Goal: Task Accomplishment & Management: Complete application form

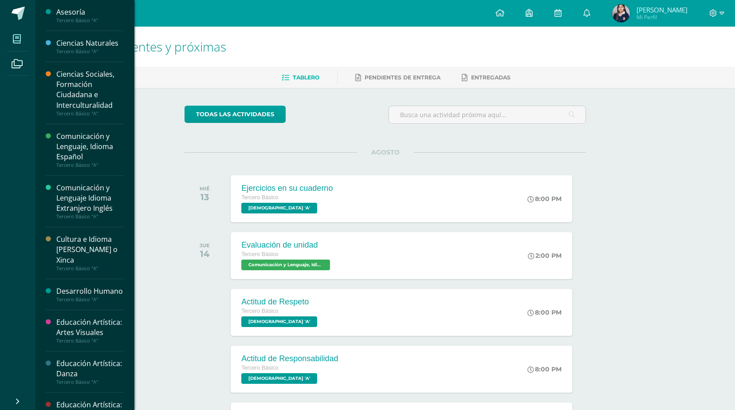
click at [15, 40] on icon at bounding box center [17, 39] width 8 height 9
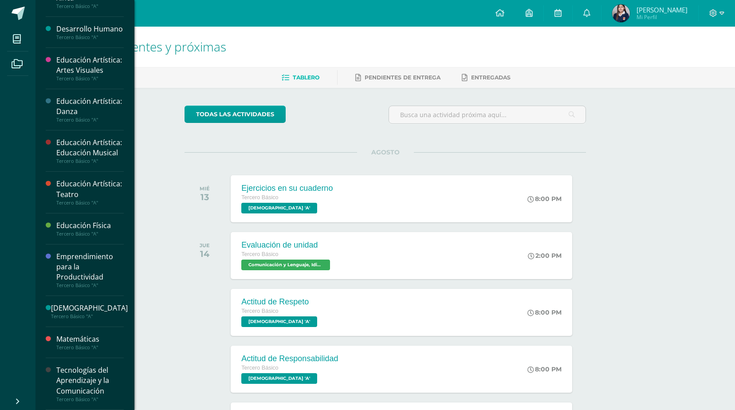
scroll to position [283, 0]
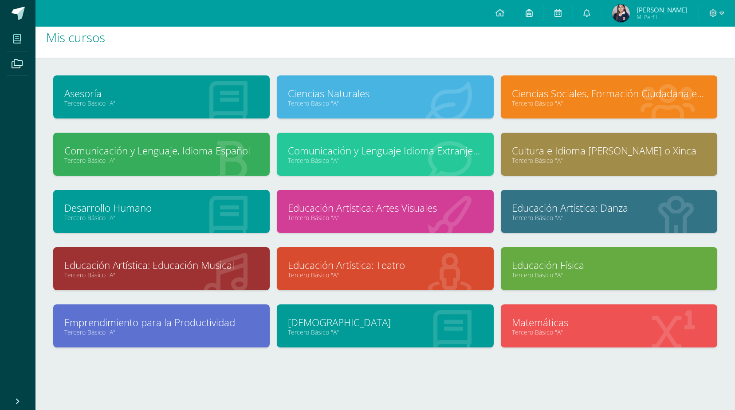
scroll to position [17, 0]
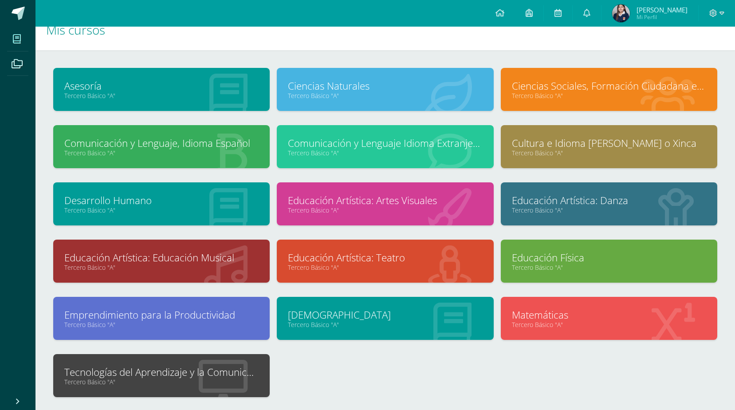
click at [208, 365] on link "Tecnologías del Aprendizaje y la Comunicación" at bounding box center [161, 372] width 194 height 14
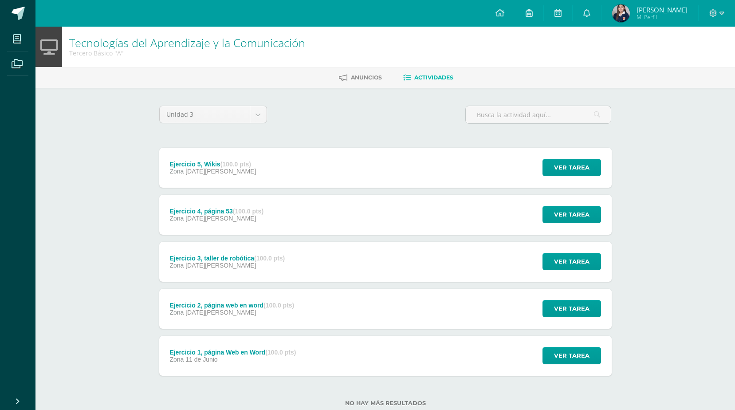
click at [294, 323] on div "Ejercicio 2, página web en word (100.0 pts) Zona [DATE][PERSON_NAME]" at bounding box center [232, 309] width 146 height 40
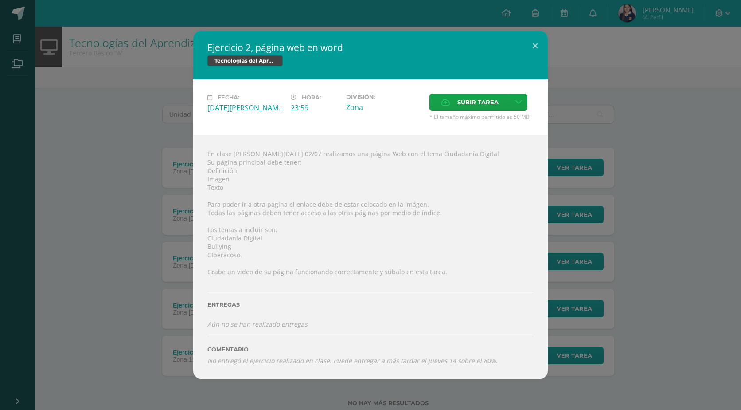
click at [259, 359] on icon "No entregó el ejercicio realizado en clase. Puede entregar a más tardar el juev…" at bounding box center [352, 360] width 290 height 8
click at [468, 101] on span "Subir tarea" at bounding box center [478, 102] width 41 height 16
click at [0, 0] on input "Subir tarea" at bounding box center [0, 0] width 0 height 0
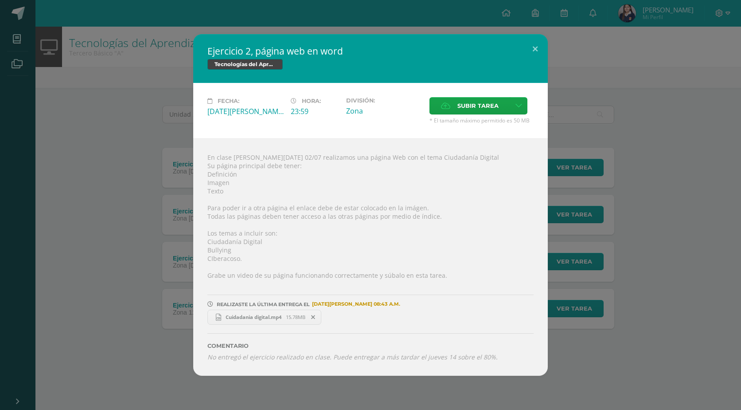
click at [235, 321] on link "Cuidadania digital.mp4 15.78MB" at bounding box center [264, 316] width 114 height 15
click at [677, 74] on div "Ejercicio 2, página web en word Tecnologías del Aprendizaje y la Comunicación F…" at bounding box center [371, 204] width 734 height 341
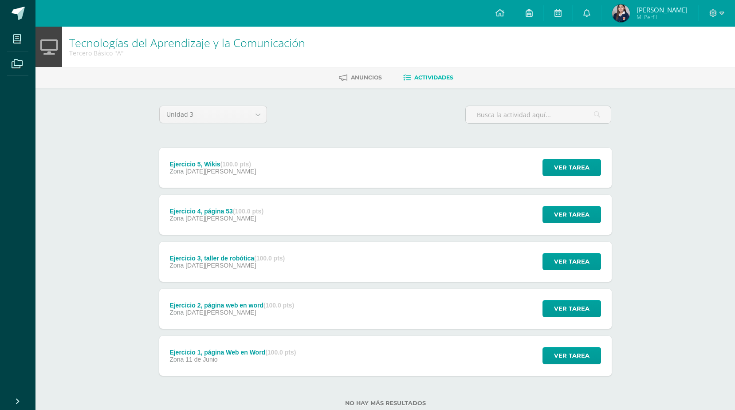
click at [333, 262] on div "Ejercicio 3, taller de robótica (100.0 pts) Zona 06 de Agosto Ver tarea Ejercic…" at bounding box center [385, 262] width 452 height 40
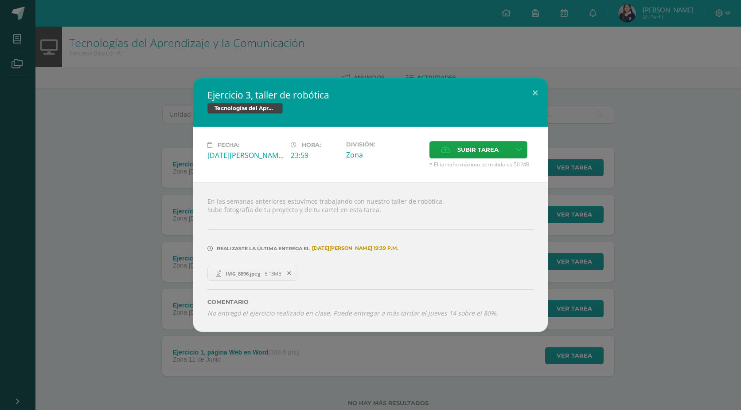
click at [116, 261] on div "Ejercicio 3, taller de robótica Tecnologías del Aprendizaje y la Comunicación F…" at bounding box center [371, 205] width 734 height 254
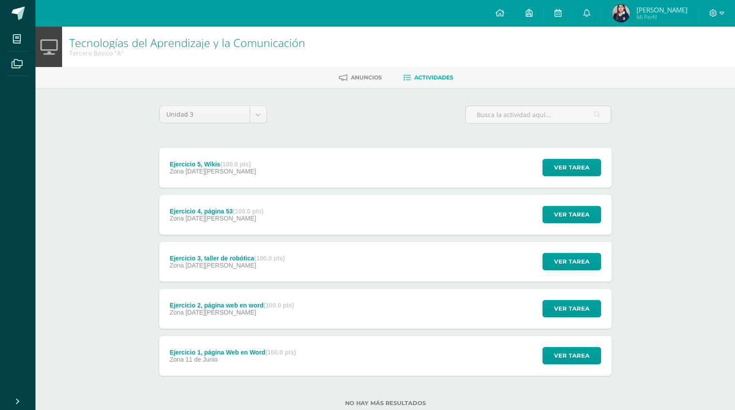
click at [247, 219] on div "Zona 06 de Agosto" at bounding box center [216, 218] width 94 height 7
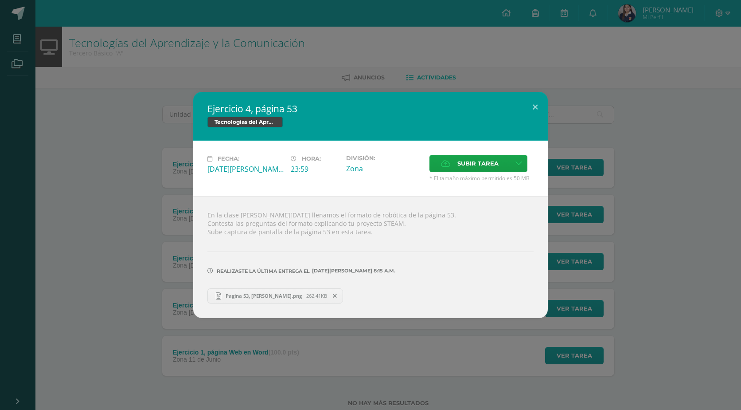
click at [91, 234] on div "Ejercicio 4, página 53 Tecnologías del Aprendizaje y la Comunicación Fecha: Mié…" at bounding box center [371, 205] width 734 height 226
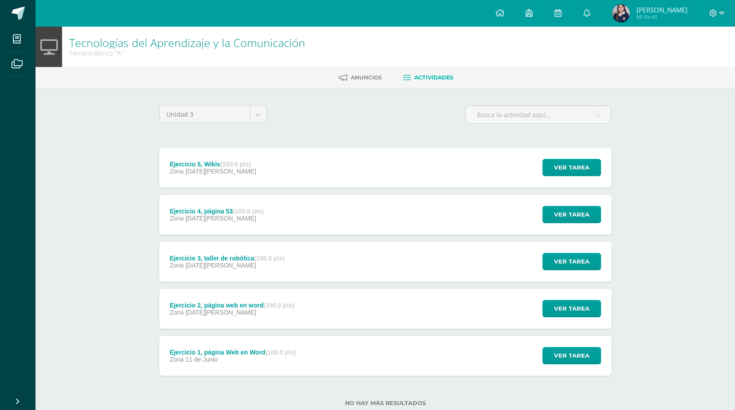
click at [178, 300] on div "Ejercicio 2, página web en word (100.0 pts) Zona 09 de Julio" at bounding box center [232, 309] width 146 height 40
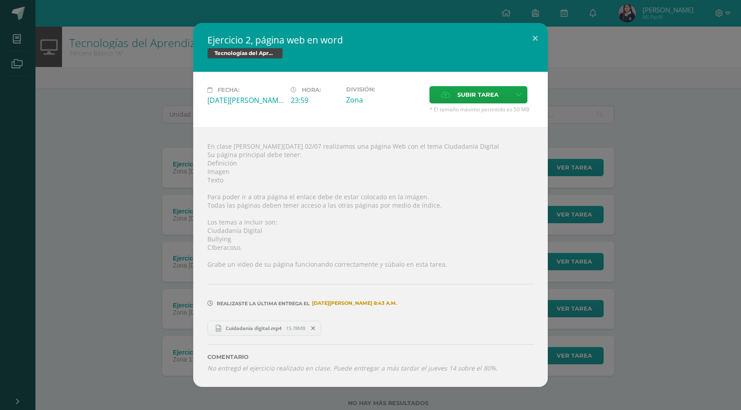
click at [132, 287] on div "Ejercicio 2, página web en word Tecnologías del Aprendizaje y la Comunicación F…" at bounding box center [371, 204] width 734 height 363
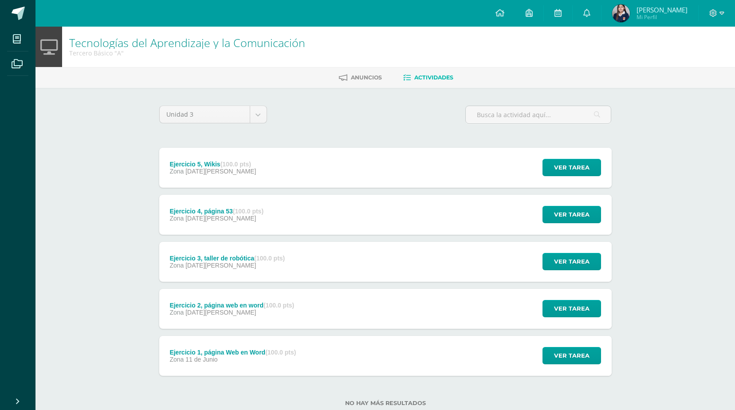
click at [178, 264] on span "Zona" at bounding box center [176, 265] width 14 height 7
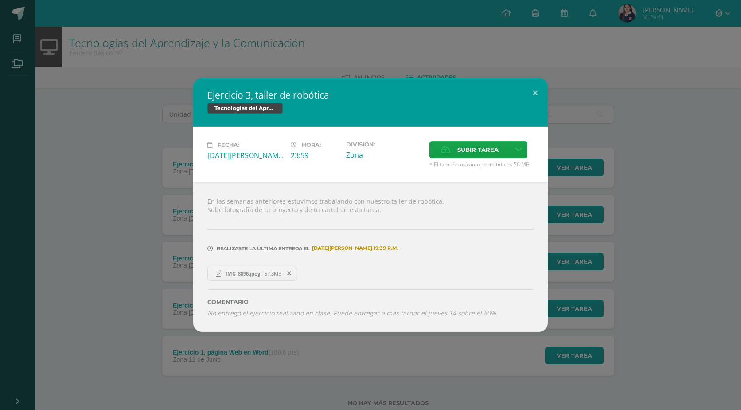
click at [126, 260] on div "Ejercicio 3, taller de robótica Tecnologías del Aprendizaje y la Comunicación F…" at bounding box center [371, 205] width 734 height 254
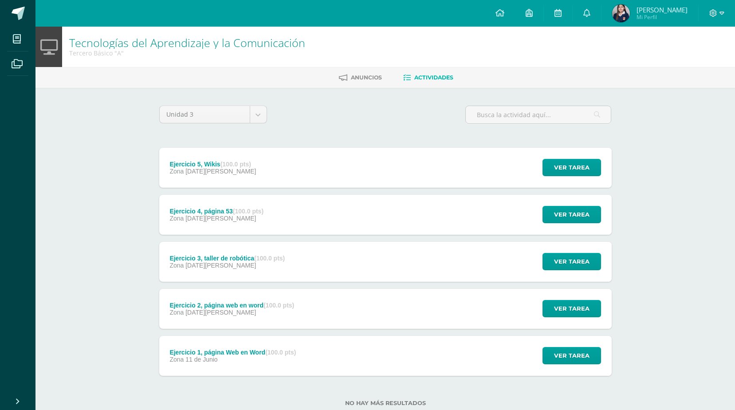
click at [181, 230] on div "Ejercicio 4, página 53 (100.0 pts) Zona 06 de Agosto" at bounding box center [216, 215] width 115 height 40
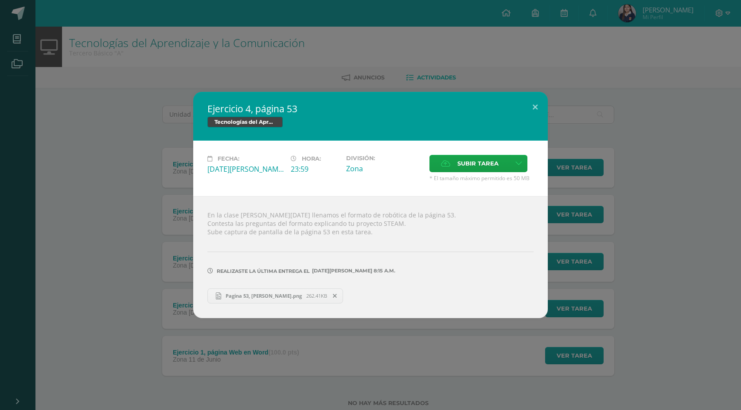
click at [119, 254] on div "Ejercicio 4, página 53 Tecnologías del Aprendizaje y la Comunicación Fecha: Mié…" at bounding box center [371, 205] width 734 height 226
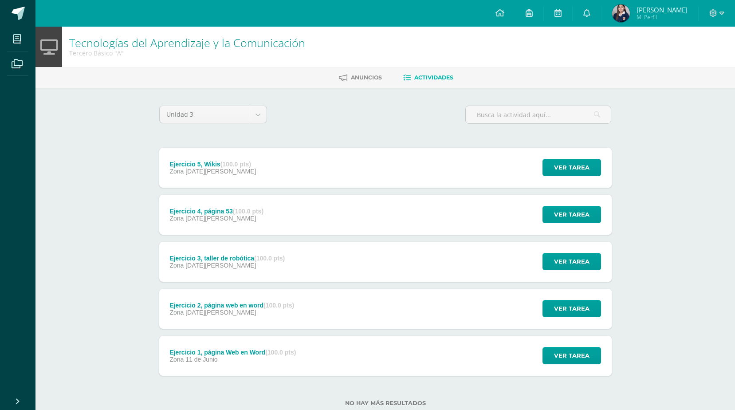
click at [311, 168] on div "Ejercicio 5, Wikis (100.0 pts) Zona 06 de Agosto Ver tarea Ejercicio 5, Wikis T…" at bounding box center [385, 168] width 452 height 40
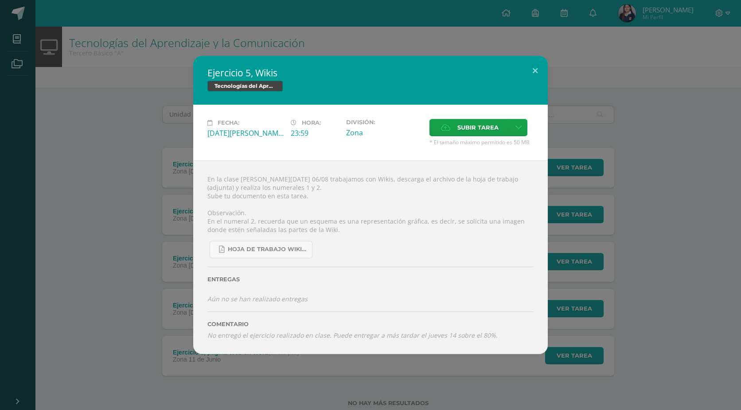
click at [77, 214] on div "Ejercicio 5, Wikis Tecnologías del Aprendizaje y la Comunicación Fecha: Miércol…" at bounding box center [371, 205] width 734 height 298
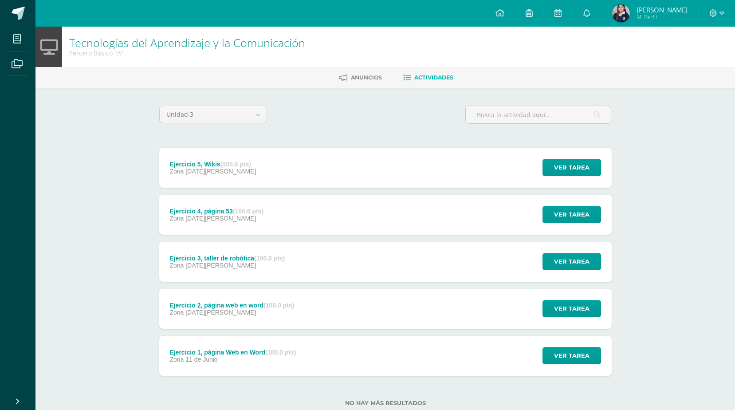
click at [572, 154] on div "Ver tarea" at bounding box center [570, 168] width 82 height 40
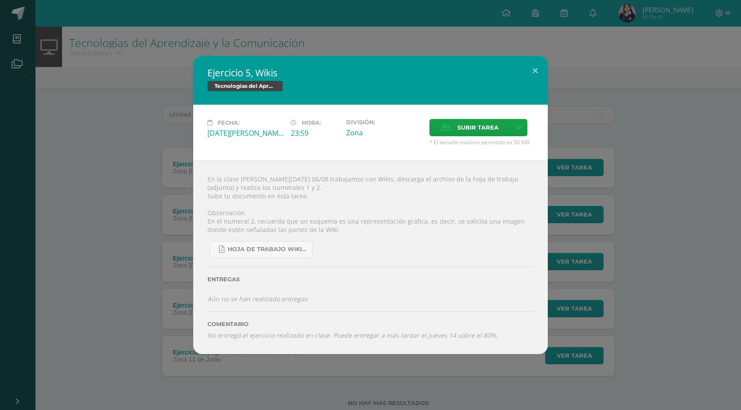
click at [657, 59] on div "Ejercicio 5, Wikis Tecnologías del Aprendizaje y la Comunicación Fecha: Miércol…" at bounding box center [371, 205] width 734 height 298
